Goal: Information Seeking & Learning: Stay updated

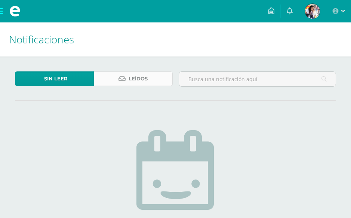
click at [146, 79] on span "Leídos" at bounding box center [138, 79] width 19 height 14
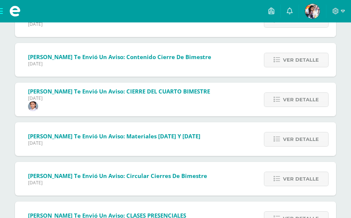
scroll to position [135, 0]
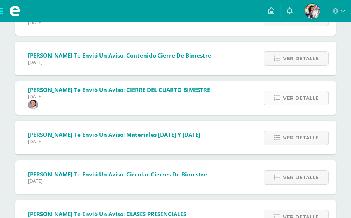
click at [299, 104] on span "Ver detalle" at bounding box center [301, 98] width 36 height 14
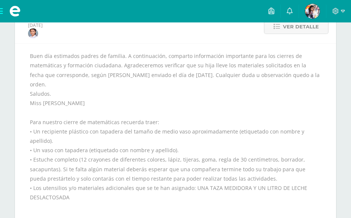
scroll to position [225, 0]
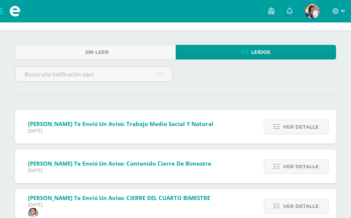
scroll to position [45, 0]
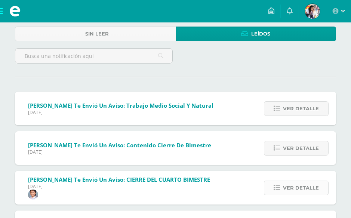
click at [291, 188] on span "Ver detalle" at bounding box center [301, 188] width 36 height 14
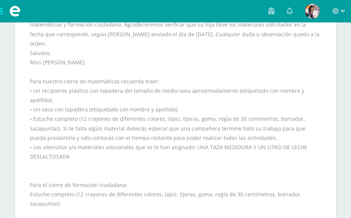
scroll to position [225, 0]
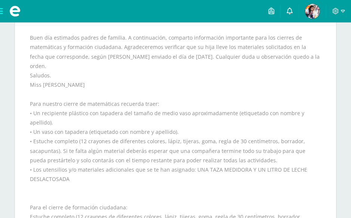
click at [293, 17] on link at bounding box center [290, 11] width 18 height 22
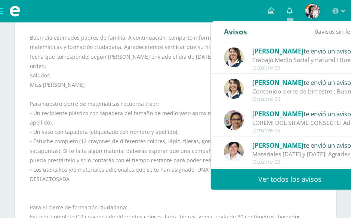
click at [13, 158] on div "Sin leer Leídos Gabriela Zelaya te envió un aviso: Trabajo Medio Social y natur…" at bounding box center [175, 208] width 351 height 753
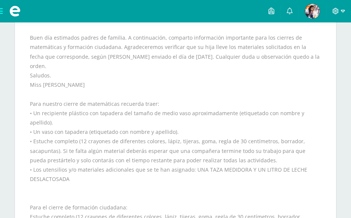
click at [342, 11] on icon at bounding box center [343, 11] width 4 height 3
click at [346, 91] on div "Sin leer Leídos Gabriela Zelaya te envió un aviso: Trabajo Medio Social y natur…" at bounding box center [175, 208] width 351 height 753
click at [5, 10] on span at bounding box center [15, 11] width 30 height 22
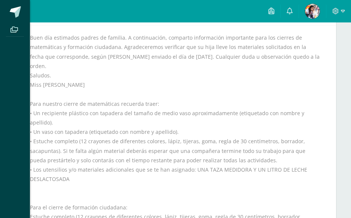
click at [348, 166] on div "Archivos Cerrar panel" at bounding box center [175, 109] width 351 height 218
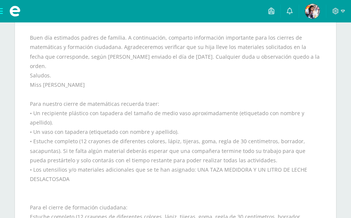
click at [3, 11] on span at bounding box center [15, 11] width 30 height 22
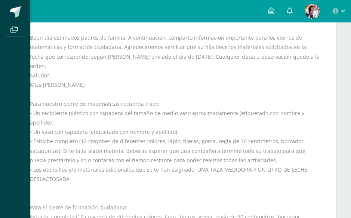
scroll to position [415, 0]
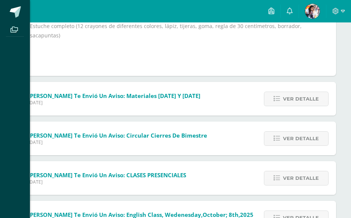
click at [341, 108] on div "Archivos Cerrar panel" at bounding box center [175, 109] width 351 height 218
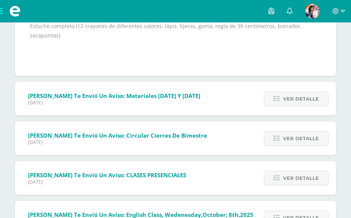
click at [342, 90] on div "Sin leer Leídos Gabriela Zelaya te envió un aviso: Trabajo Medio Social y natur…" at bounding box center [175, 17] width 351 height 753
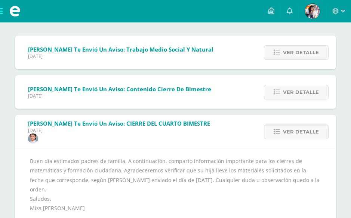
scroll to position [0, 0]
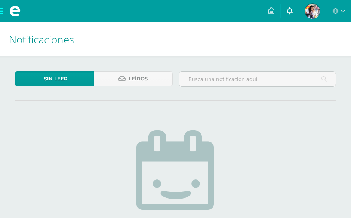
click at [287, 9] on link at bounding box center [290, 11] width 18 height 22
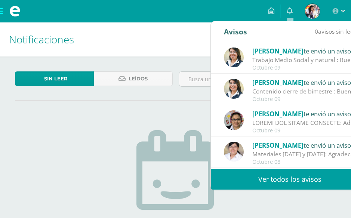
click at [106, 119] on div "No hay nuevas notificaciones ¡Felicidades! no hay nuevas notificaciones, puedes…" at bounding box center [175, 210] width 221 height 190
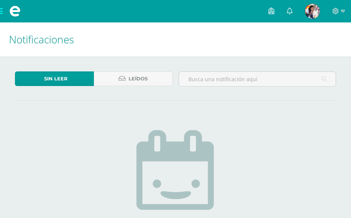
click at [265, 154] on div "No hay nuevas notificaciones ¡Felicidades! no hay nuevas notificaciones, puedes…" at bounding box center [175, 210] width 221 height 190
click at [291, 14] on icon at bounding box center [290, 10] width 6 height 7
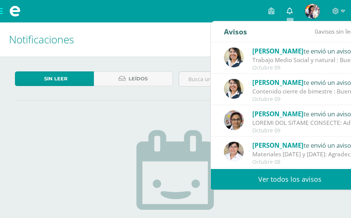
click at [291, 14] on icon at bounding box center [290, 10] width 6 height 7
click at [89, 118] on div "No hay nuevas notificaciones ¡Felicidades! no hay nuevas notificaciones, puedes…" at bounding box center [175, 210] width 221 height 190
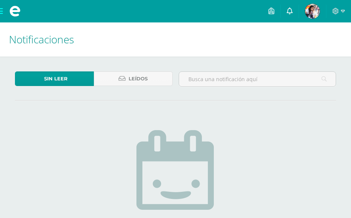
click at [289, 11] on icon at bounding box center [290, 10] width 6 height 7
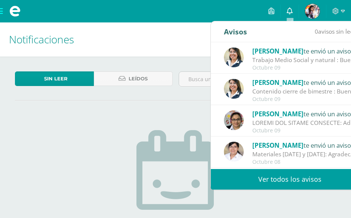
click at [290, 10] on icon at bounding box center [290, 10] width 6 height 7
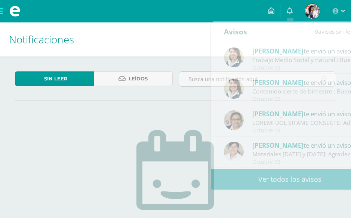
click at [179, 13] on div "Configuración Cerrar sesión [PERSON_NAME] Tutor Mis accesos directos Aún no hay…" at bounding box center [175, 11] width 351 height 22
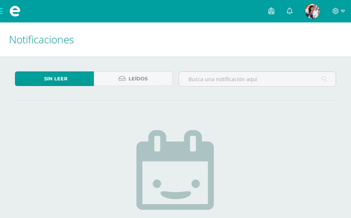
click at [302, 133] on div "Sin leer Leídos No hay nuevas notificaciones ¡Felicidades! no hay nuevas notifi…" at bounding box center [175, 189] width 351 height 264
click at [289, 7] on link at bounding box center [290, 11] width 18 height 22
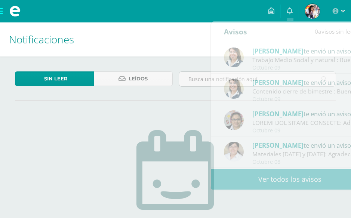
click at [149, 44] on h1 "Notificaciones" at bounding box center [175, 39] width 333 height 34
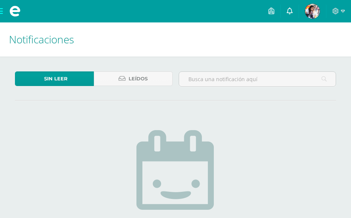
click at [292, 9] on icon at bounding box center [290, 10] width 6 height 7
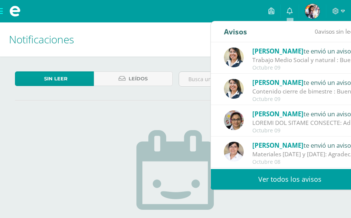
click at [78, 149] on div "No hay nuevas notificaciones ¡Felicidades! no hay nuevas notificaciones, puedes…" at bounding box center [175, 210] width 221 height 190
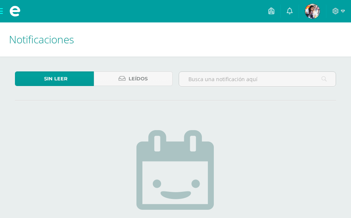
click at [238, 124] on div "No hay nuevas notificaciones ¡Felicidades! no hay nuevas notificaciones, puedes…" at bounding box center [175, 210] width 221 height 190
click at [281, 150] on div "No hay nuevas notificaciones ¡Felicidades! no hay nuevas notificaciones, puedes…" at bounding box center [175, 210] width 221 height 190
click at [239, 158] on div "No hay nuevas notificaciones ¡Felicidades! no hay nuevas notificaciones, puedes…" at bounding box center [175, 210] width 221 height 190
click at [294, 16] on link at bounding box center [290, 11] width 18 height 22
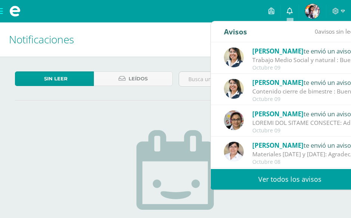
click at [292, 13] on icon at bounding box center [290, 10] width 6 height 7
click at [121, 120] on div "No hay nuevas notificaciones ¡Felicidades! no hay nuevas notificaciones, puedes…" at bounding box center [175, 210] width 221 height 190
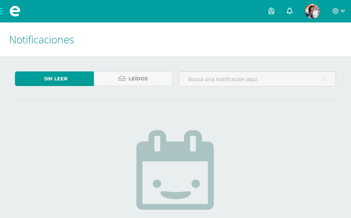
click at [291, 13] on icon at bounding box center [290, 10] width 6 height 7
drag, startPoint x: 139, startPoint y: 51, endPoint x: 138, endPoint y: 43, distance: 7.9
click at [139, 49] on h1 "Notificaciones" at bounding box center [175, 39] width 333 height 34
